Goal: Information Seeking & Learning: Learn about a topic

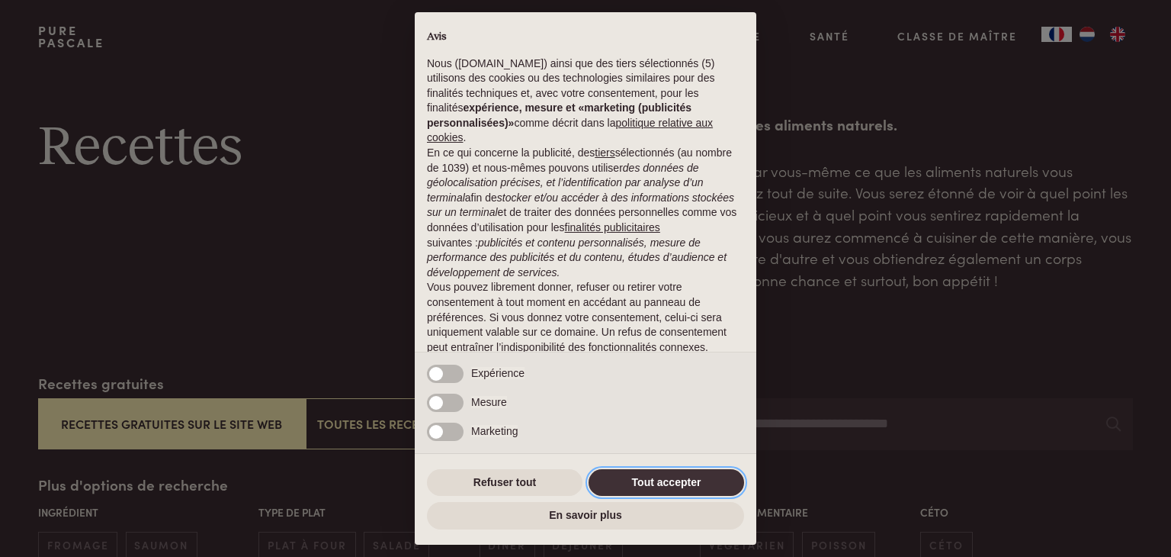
click at [669, 490] on button "Tout accepter" at bounding box center [667, 482] width 156 height 27
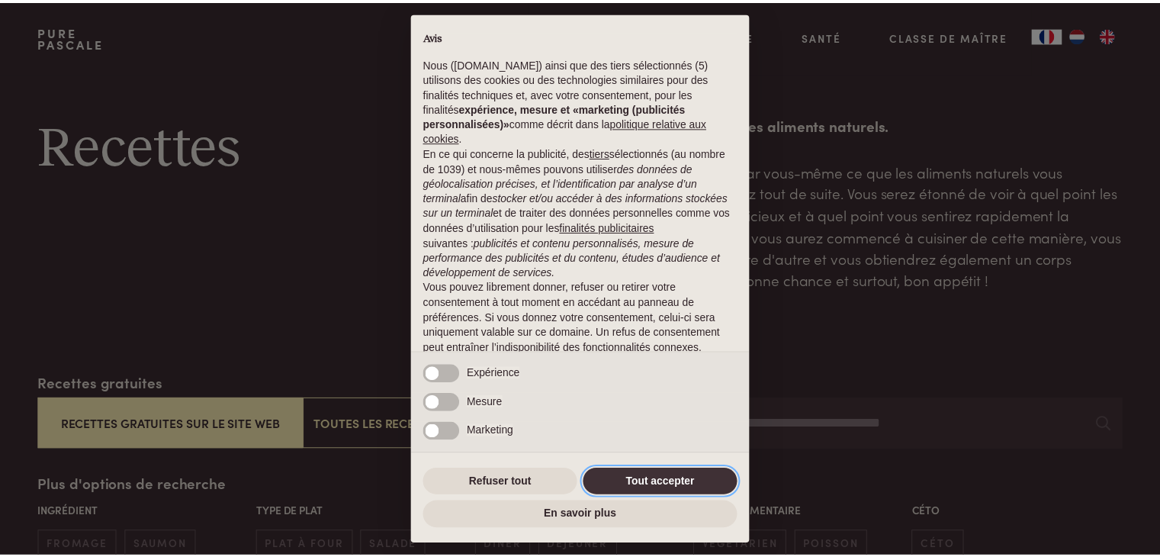
scroll to position [72, 0]
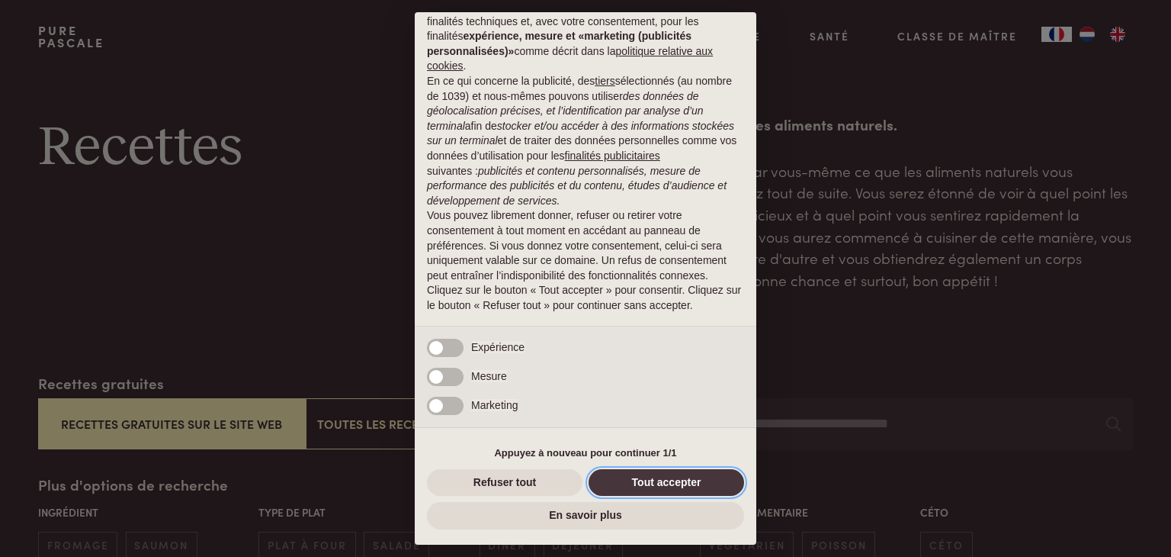
click at [669, 483] on button "Tout accepter" at bounding box center [667, 482] width 156 height 27
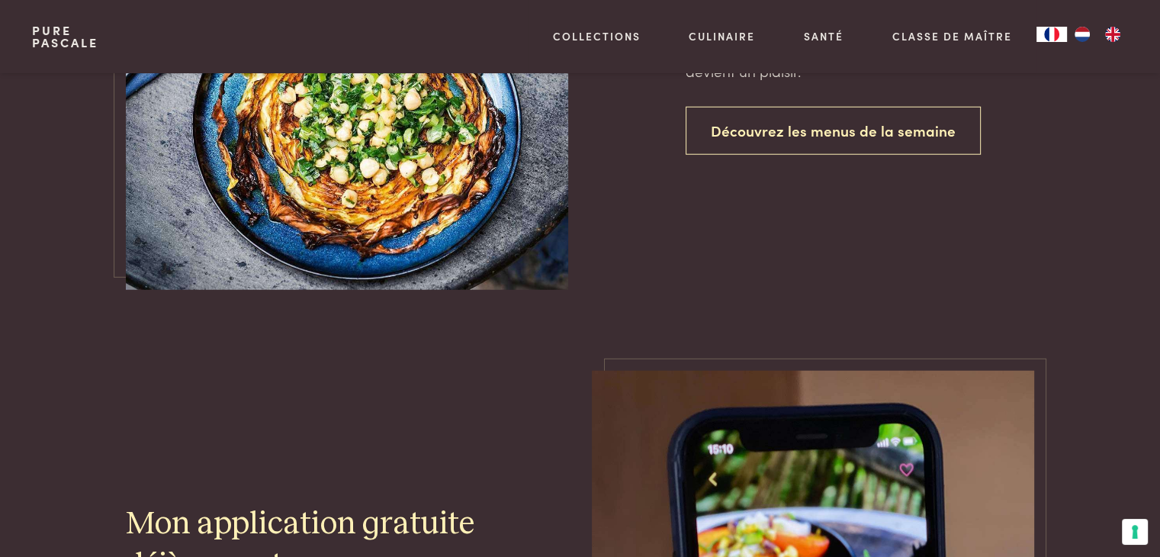
scroll to position [3853, 0]
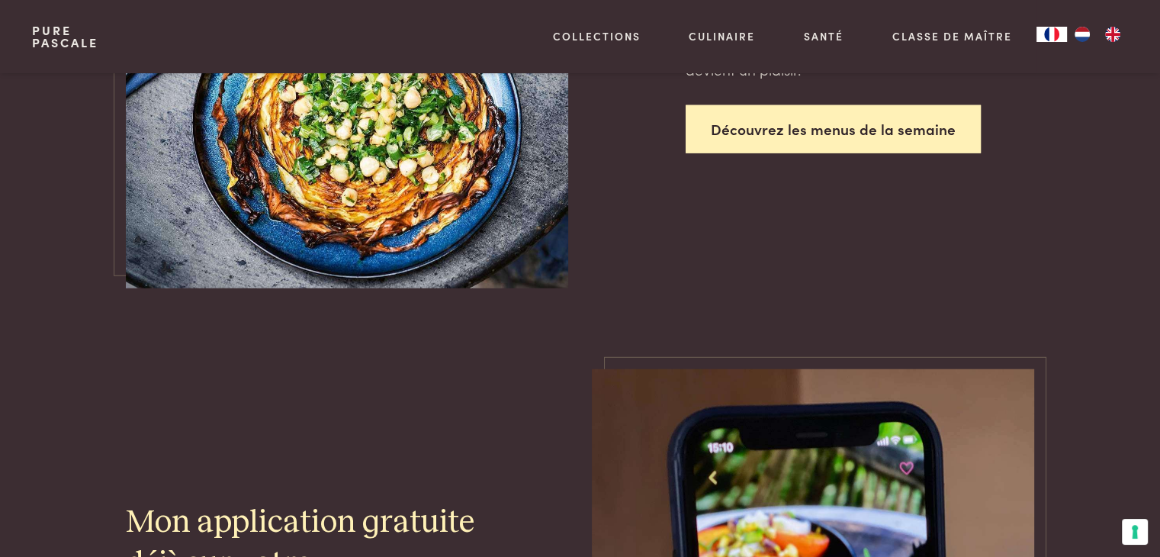
click at [895, 121] on link "Découvrez les menus de la semaine" at bounding box center [832, 129] width 295 height 48
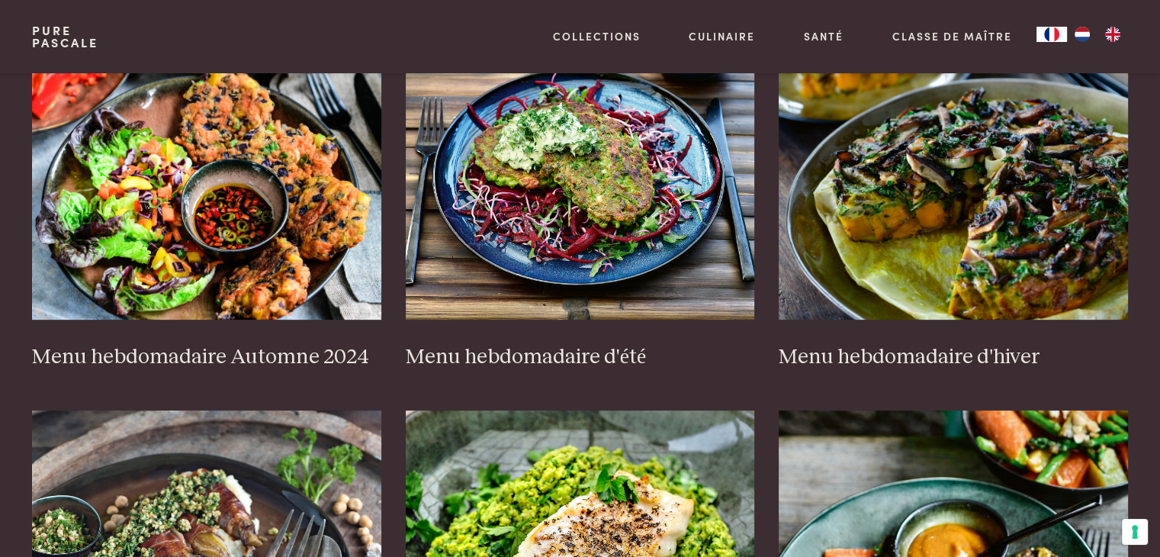
scroll to position [409, 0]
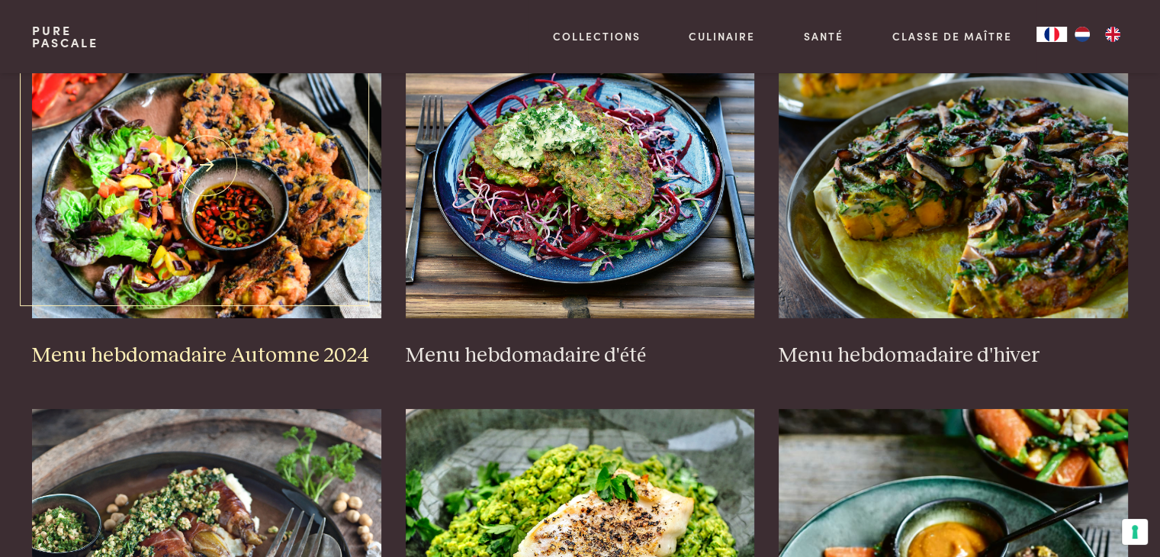
click at [229, 204] on img at bounding box center [206, 165] width 349 height 305
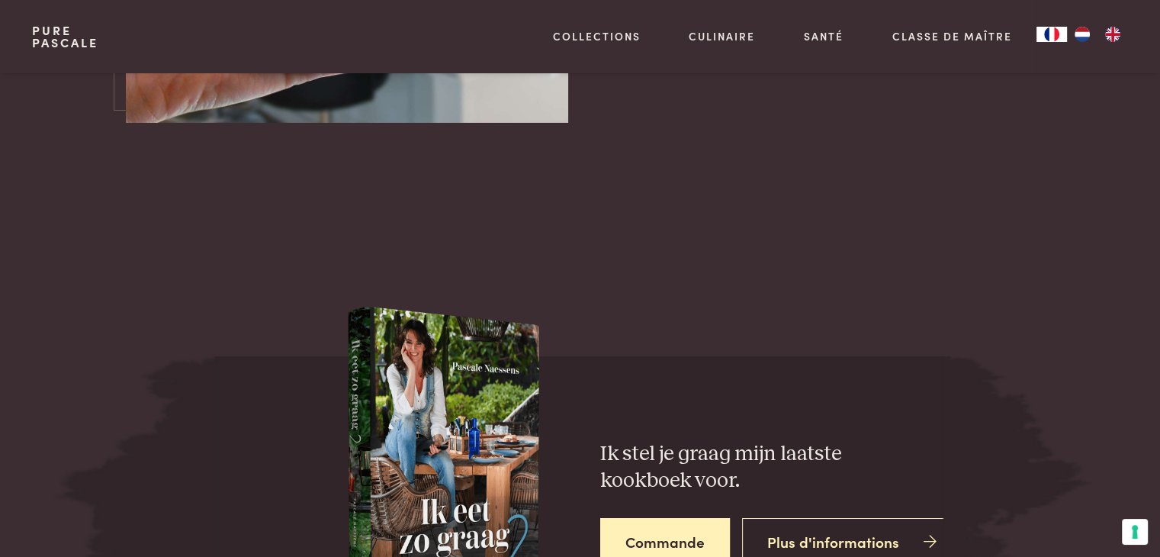
scroll to position [5469, 0]
